Goal: Register for event/course

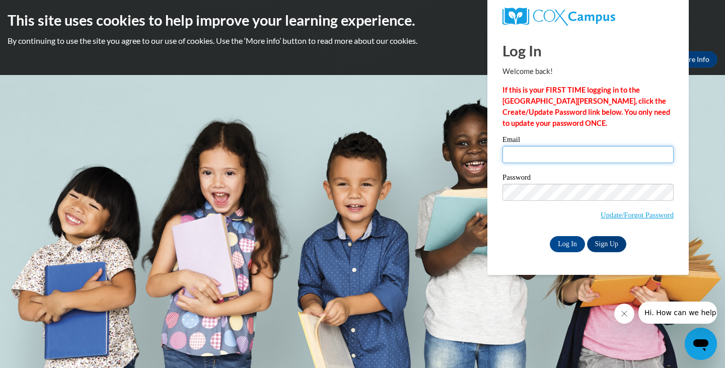
click at [518, 155] on input "Email" at bounding box center [588, 154] width 171 height 17
type input "babydoll21493@aol.com"
click at [574, 246] on input "Log In" at bounding box center [567, 244] width 35 height 16
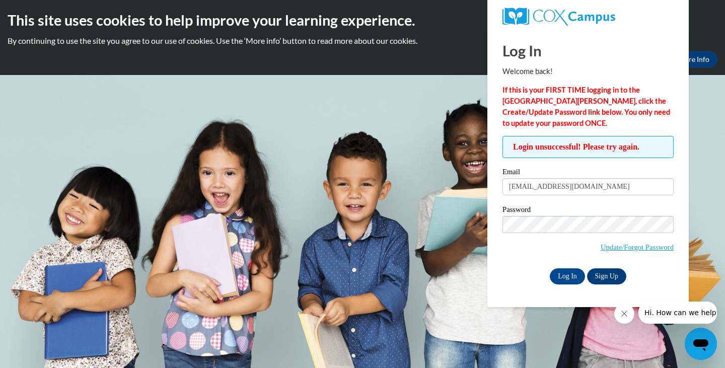
click at [377, 60] on div "Okay More Info" at bounding box center [363, 59] width 710 height 16
click at [610, 247] on link "Update/Forgot Password" at bounding box center [637, 247] width 73 height 8
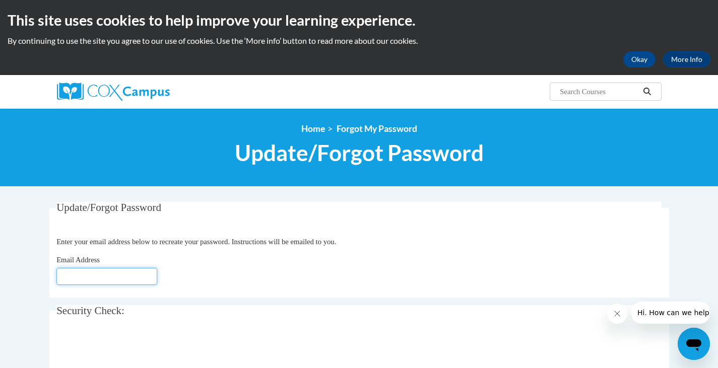
click at [61, 276] on input "Email Address" at bounding box center [106, 276] width 101 height 17
type input "[EMAIL_ADDRESS][DOMAIN_NAME]"
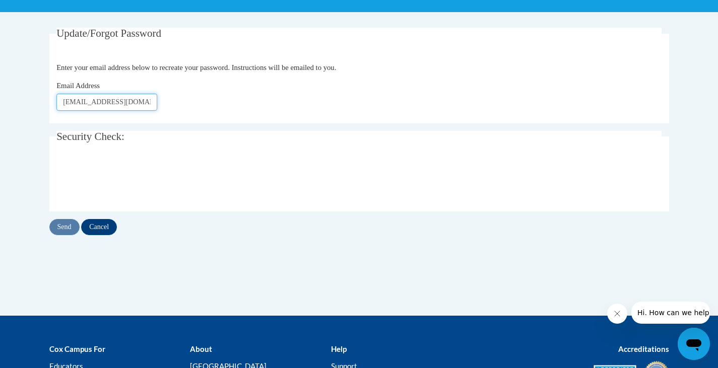
scroll to position [194, 0]
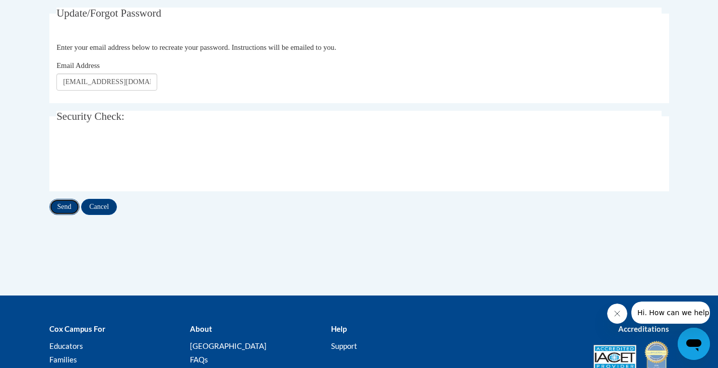
click at [68, 205] on input "Send" at bounding box center [64, 207] width 30 height 16
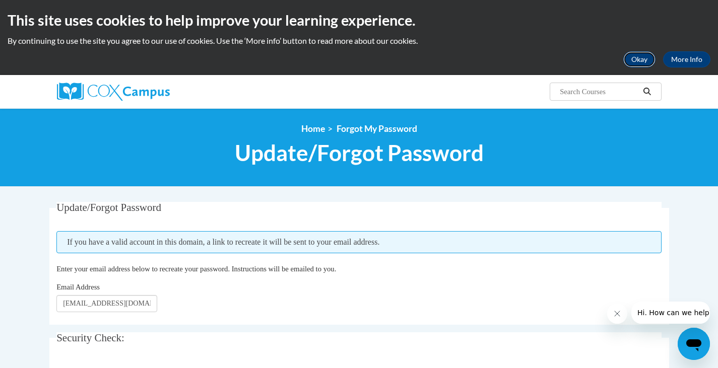
click at [638, 60] on button "Okay" at bounding box center [639, 59] width 32 height 16
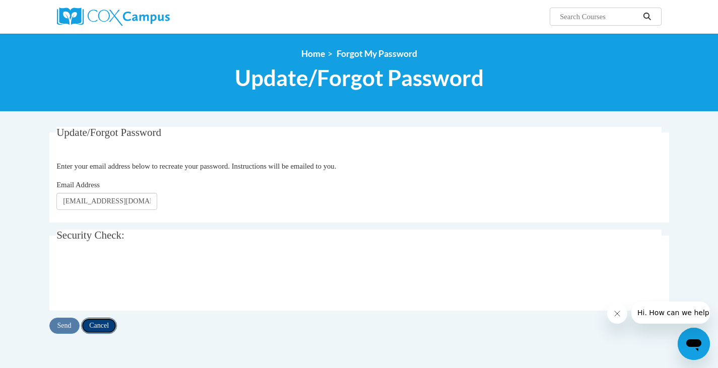
click at [102, 325] on input "Cancel" at bounding box center [99, 326] width 36 height 16
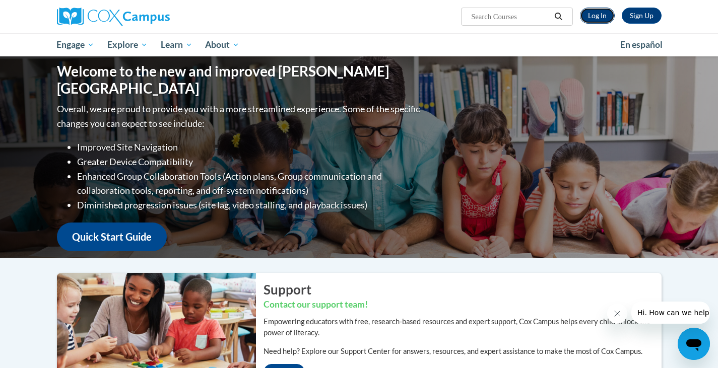
click at [593, 13] on link "Log In" at bounding box center [597, 16] width 35 height 16
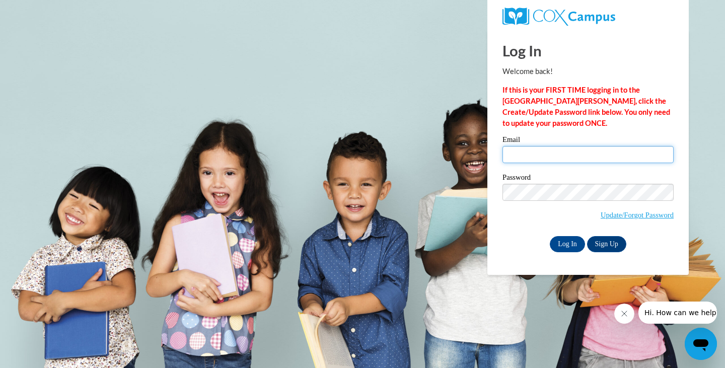
click at [507, 152] on input "Email" at bounding box center [588, 154] width 171 height 17
type input "[EMAIL_ADDRESS][DOMAIN_NAME]"
click at [560, 242] on input "Log In" at bounding box center [567, 244] width 35 height 16
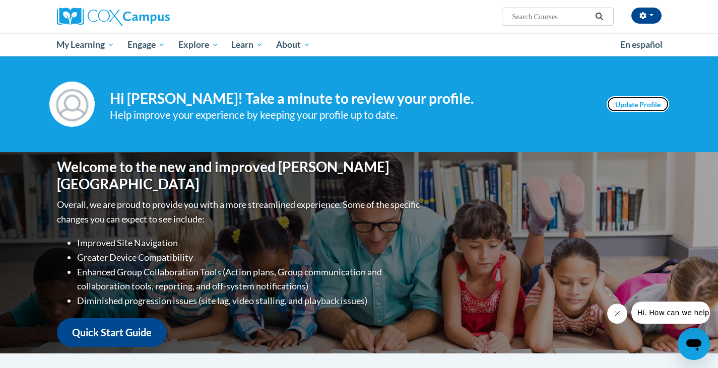
click at [627, 106] on link "Update Profile" at bounding box center [638, 104] width 62 height 16
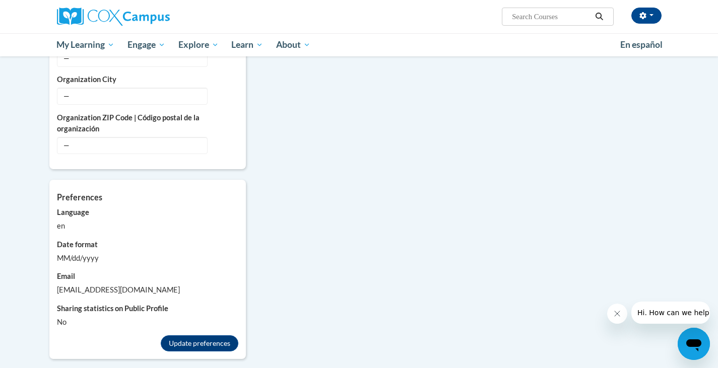
scroll to position [846, 0]
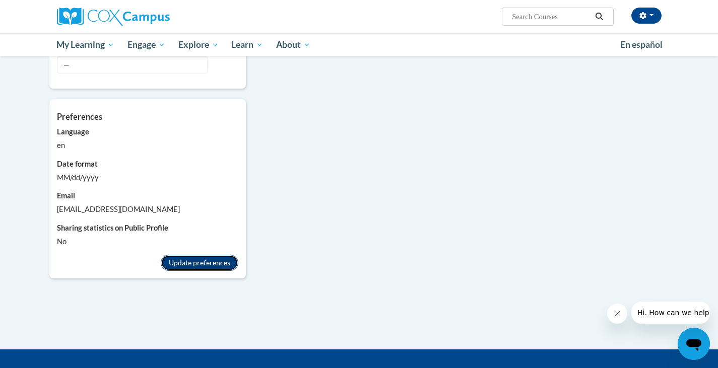
click at [215, 258] on button "Update preferences" at bounding box center [200, 263] width 78 height 16
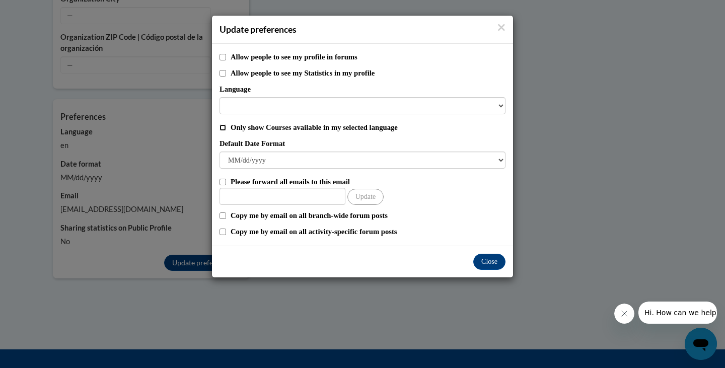
click at [224, 129] on input "Only show Courses available in my selected language" at bounding box center [223, 127] width 7 height 7
checkbox input "true"
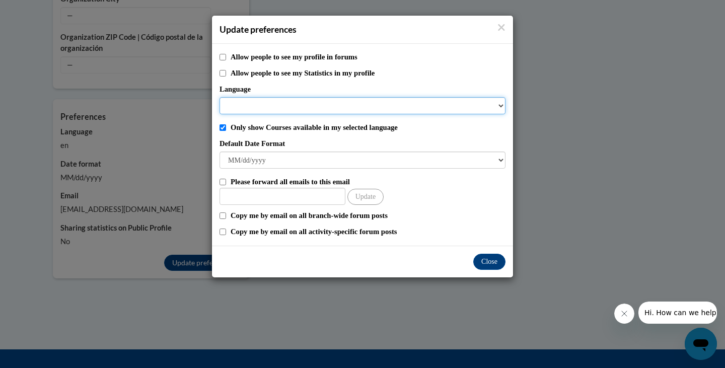
click at [502, 102] on select "Language" at bounding box center [363, 105] width 286 height 17
click at [502, 105] on select "Language" at bounding box center [363, 105] width 286 height 17
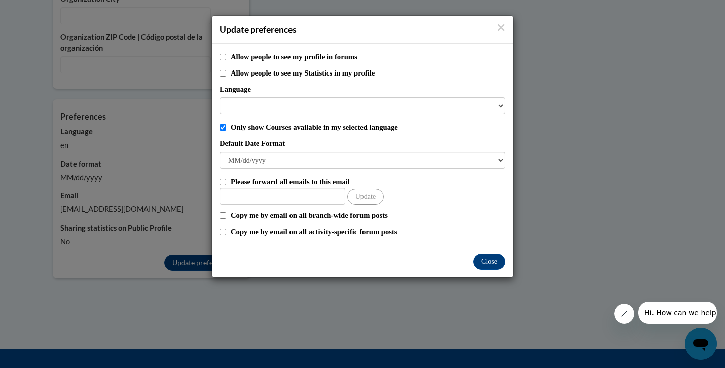
click at [218, 73] on div "Allow people to see my profile in forums Allow people to see my Statistics in m…" at bounding box center [362, 145] width 301 height 202
click at [221, 56] on input "Allow people to see my profile in forums" at bounding box center [223, 57] width 7 height 7
checkbox input "true"
click at [223, 73] on input "Allow people to see my Statistics in my profile" at bounding box center [223, 73] width 7 height 7
checkbox input "true"
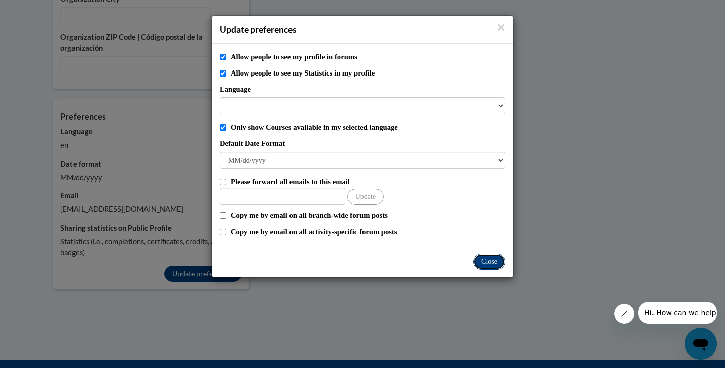
click at [493, 263] on button "Close" at bounding box center [490, 262] width 32 height 16
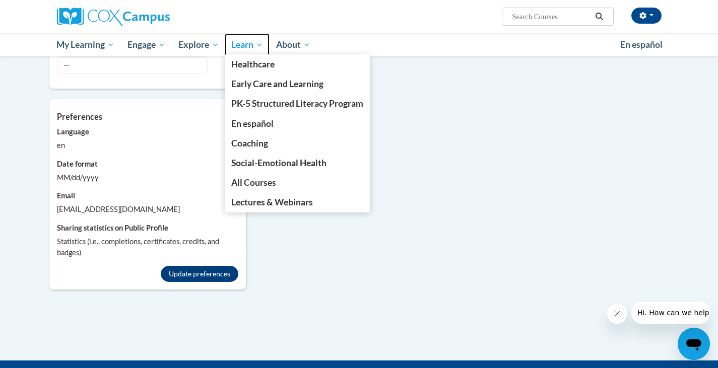
click at [249, 46] on span "Learn" at bounding box center [247, 45] width 32 height 12
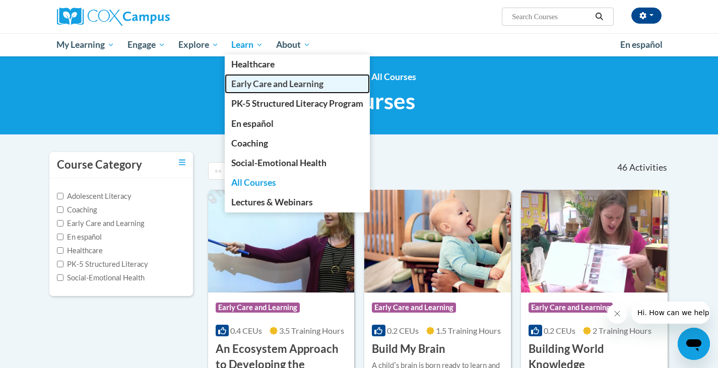
click at [264, 85] on span "Early Care and Learning" at bounding box center [277, 84] width 92 height 11
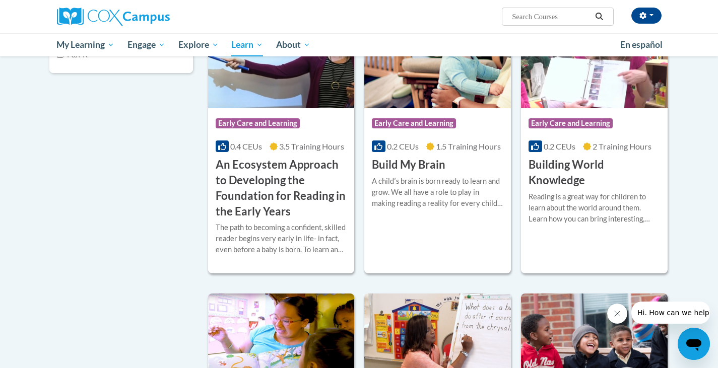
scroll to position [329, 0]
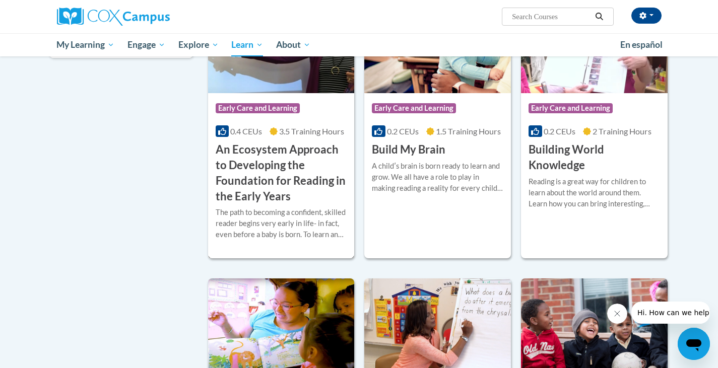
click at [295, 192] on h3 "An Ecosystem Approach to Developing the Foundation for Reading in the Early Yea…" at bounding box center [281, 173] width 131 height 62
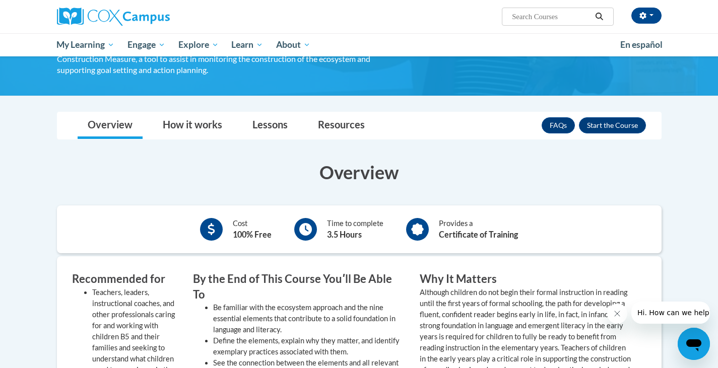
scroll to position [228, 0]
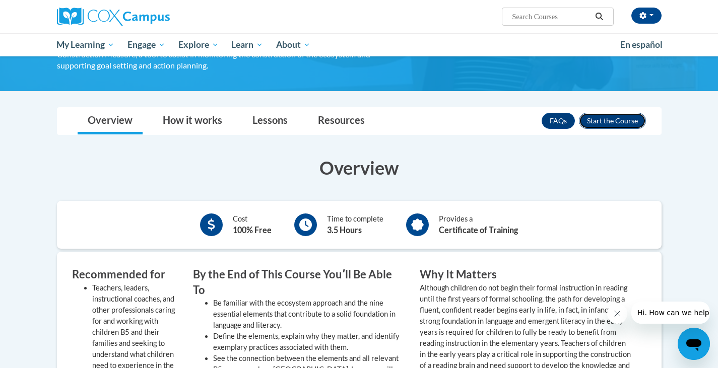
click at [622, 121] on button "Enroll" at bounding box center [612, 121] width 67 height 16
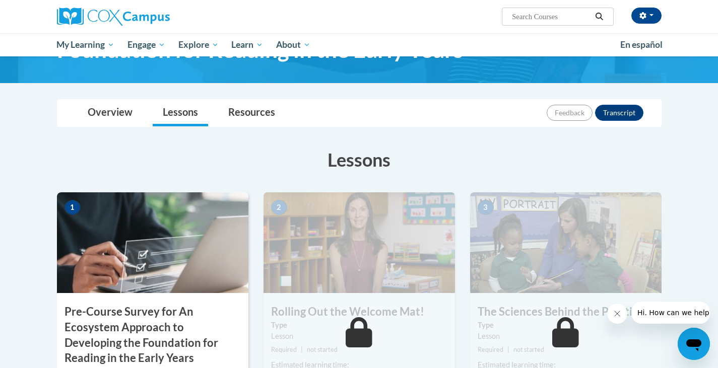
scroll to position [114, 0]
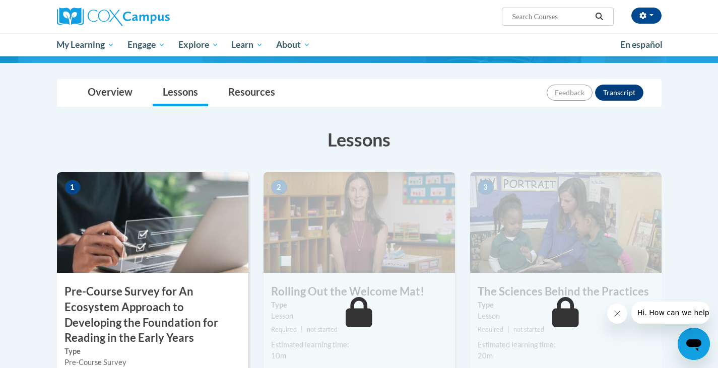
click at [617, 314] on icon "Close message from company" at bounding box center [616, 313] width 5 height 5
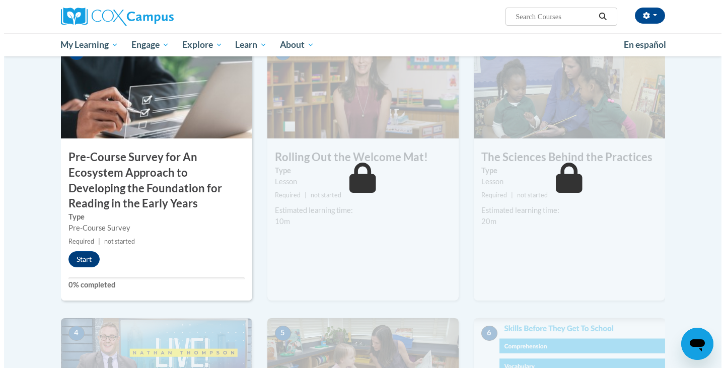
scroll to position [269, 0]
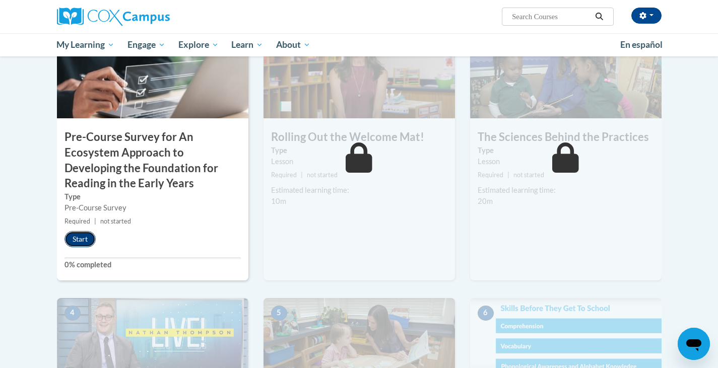
click at [83, 238] on button "Start" at bounding box center [79, 239] width 31 height 16
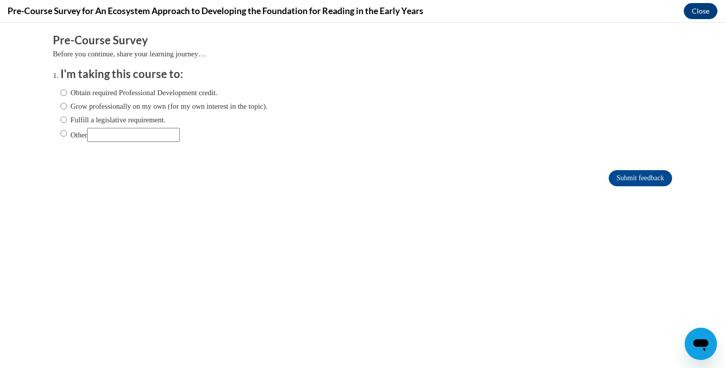
scroll to position [0, 0]
click at [60, 93] on input "Obtain required Professional Development credit." at bounding box center [63, 92] width 7 height 11
radio input "true"
click at [60, 106] on input "Grow professionally on my own (for my own interest in the topic)." at bounding box center [63, 106] width 7 height 11
radio input "true"
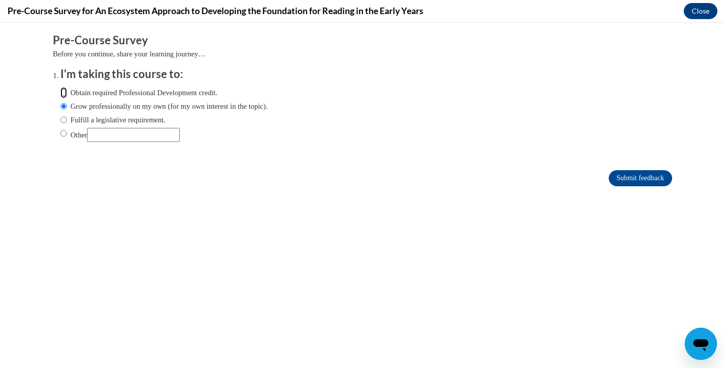
click at [60, 93] on input "Obtain required Professional Development credit." at bounding box center [63, 92] width 7 height 11
radio input "true"
click at [625, 175] on input "Submit feedback" at bounding box center [640, 178] width 63 height 16
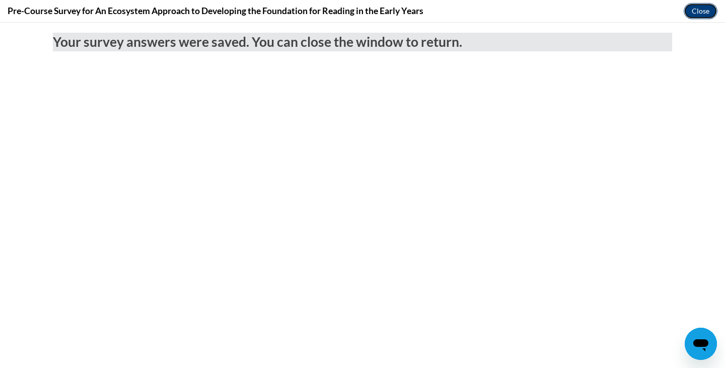
click at [694, 10] on button "Close" at bounding box center [701, 11] width 34 height 16
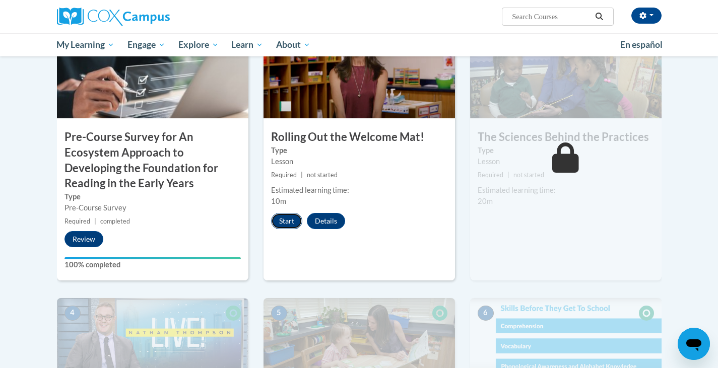
click at [283, 226] on button "Start" at bounding box center [286, 221] width 31 height 16
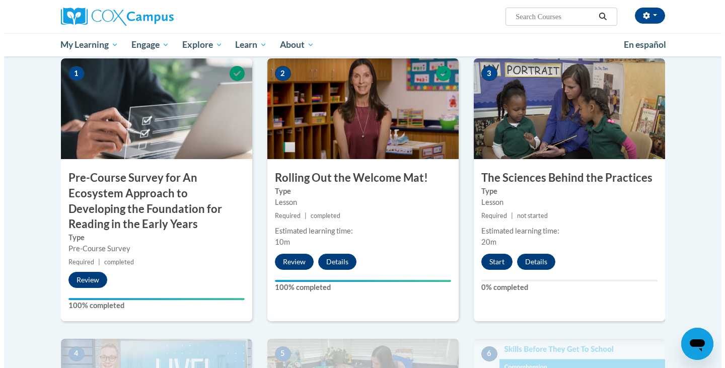
scroll to position [248, 0]
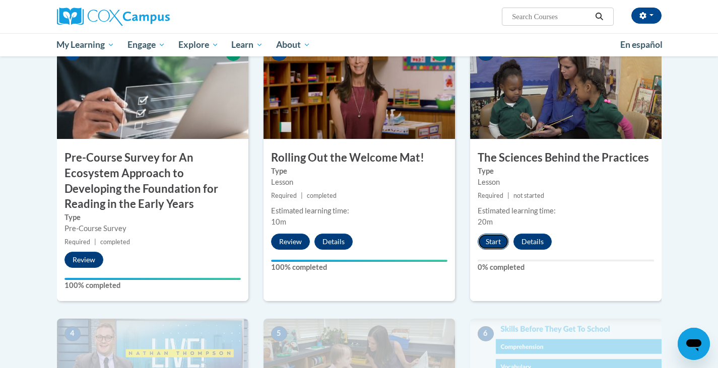
click at [490, 240] on button "Start" at bounding box center [493, 242] width 31 height 16
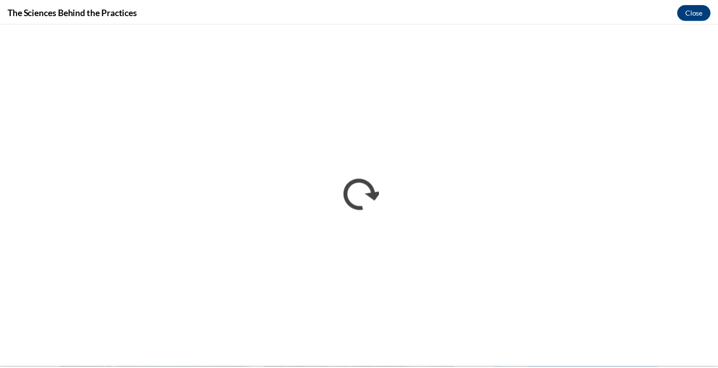
scroll to position [0, 0]
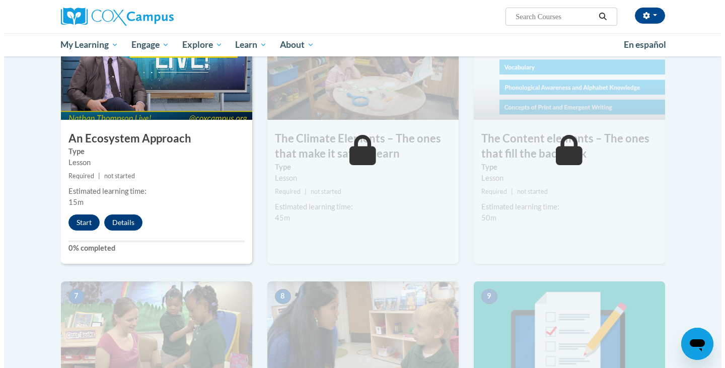
scroll to position [552, 0]
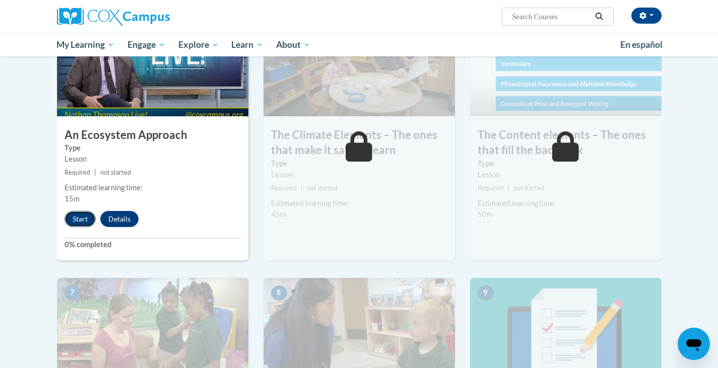
click at [74, 221] on button "Start" at bounding box center [79, 219] width 31 height 16
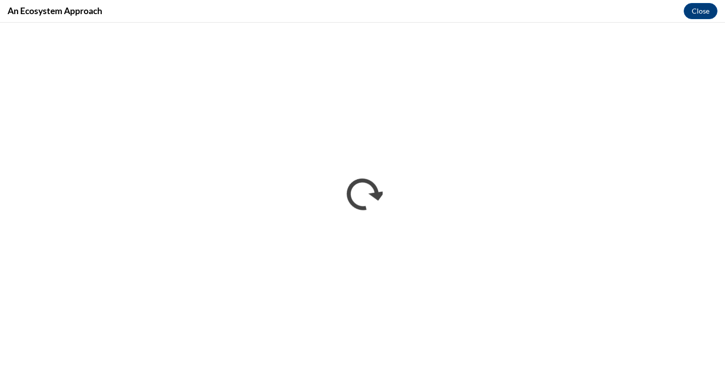
scroll to position [0, 0]
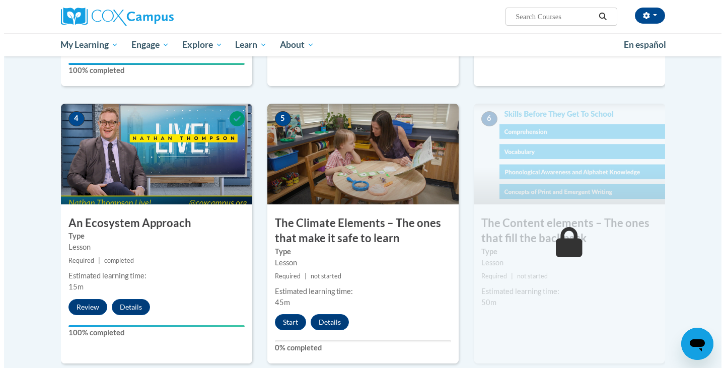
scroll to position [504, 0]
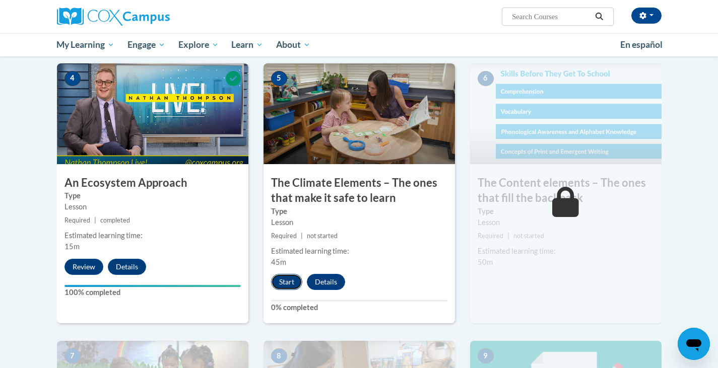
click at [281, 281] on button "Start" at bounding box center [286, 282] width 31 height 16
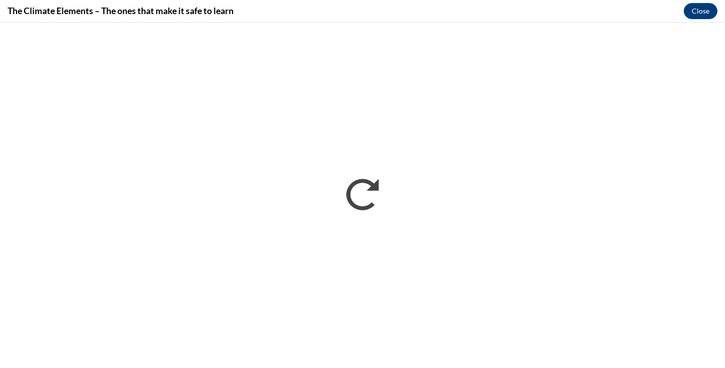
scroll to position [0, 0]
